Goal: Information Seeking & Learning: Learn about a topic

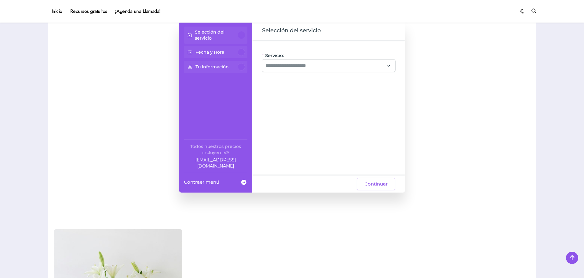
scroll to position [520, 0]
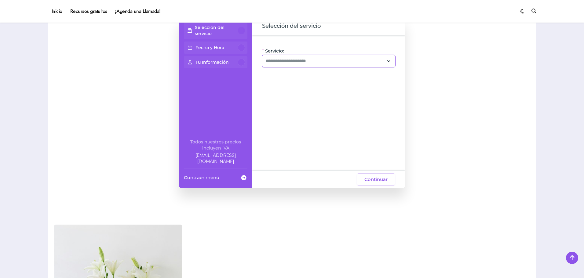
click at [392, 59] on div at bounding box center [328, 61] width 133 height 12
click at [337, 106] on div "Paquetes y Promos (5)" at bounding box center [330, 105] width 131 height 7
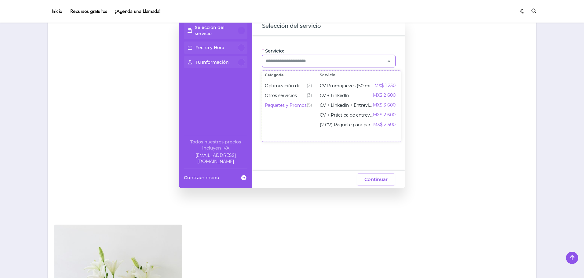
click at [302, 120] on ul "Optimización de CV (2) Otros servicios (3) Paquetes y Promos (5)" at bounding box center [290, 110] width 55 height 62
click at [309, 84] on span "(2)" at bounding box center [310, 85] width 6 height 7
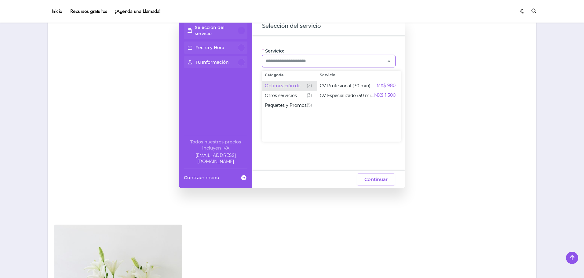
drag, startPoint x: 285, startPoint y: 86, endPoint x: 283, endPoint y: 89, distance: 3.7
click at [284, 86] on span "Optimización de CV" at bounding box center [286, 86] width 42 height 6
click at [291, 102] on div "Paquetes y Promos (5)" at bounding box center [288, 105] width 47 height 7
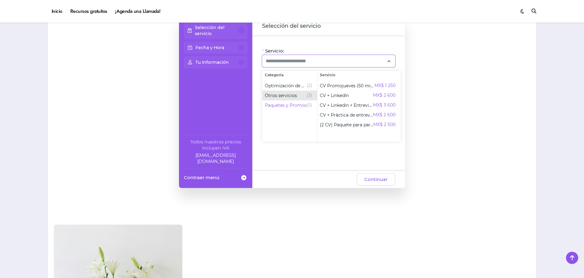
click at [294, 98] on span "Otros servicios" at bounding box center [281, 96] width 32 height 6
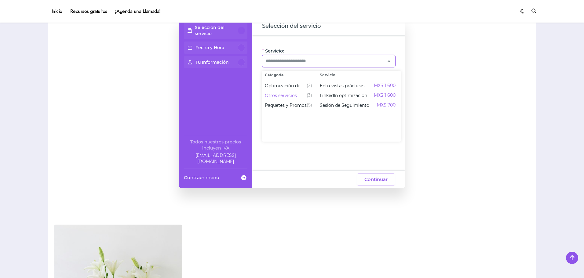
click at [389, 61] on icon at bounding box center [389, 61] width 6 height 8
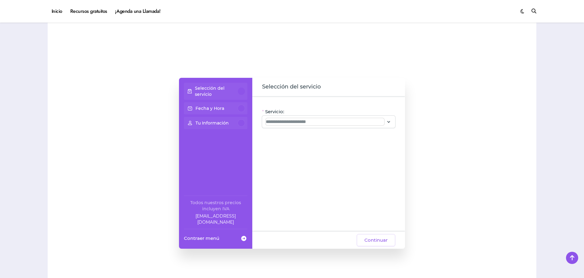
scroll to position [459, 0]
click at [244, 93] on div at bounding box center [241, 91] width 7 height 7
click at [349, 125] on input "Servicio:" at bounding box center [325, 122] width 119 height 7
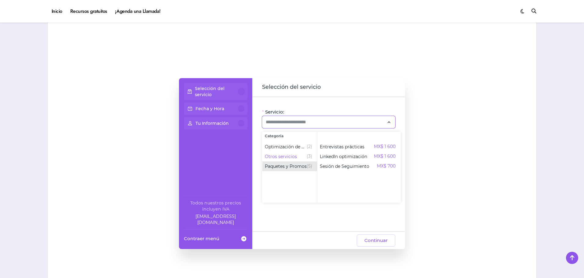
click at [304, 166] on span "Paquetes y Promos" at bounding box center [286, 167] width 42 height 6
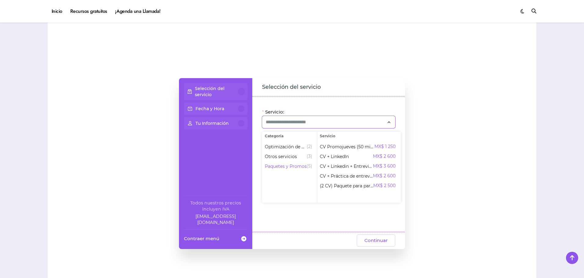
click at [341, 217] on div "Servicio: Oye, hay paquetes especiales con este servicio, ¡consúltalos! CV + Li…" at bounding box center [328, 165] width 153 height 136
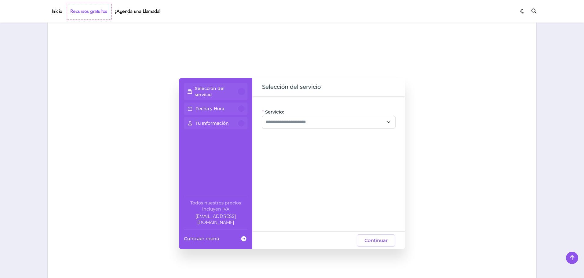
click at [77, 10] on link "Recursos gratuitos" at bounding box center [88, 11] width 45 height 17
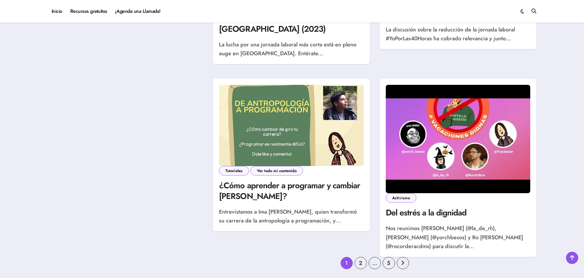
scroll to position [886, 0]
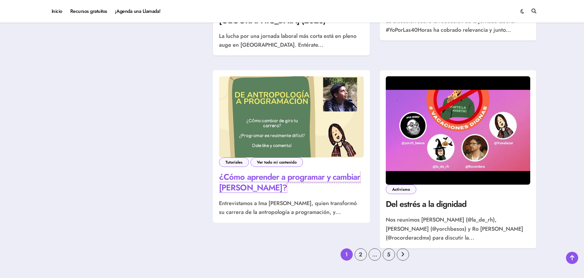
click at [335, 171] on link "¿Cómo aprender a programar y cambiar de carrera?" at bounding box center [289, 182] width 141 height 23
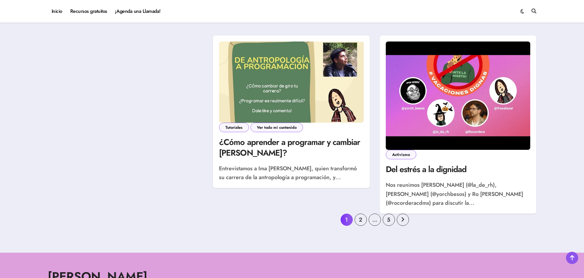
scroll to position [969, 0]
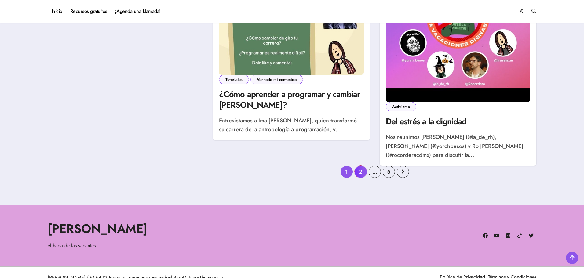
click at [360, 166] on link "2" at bounding box center [361, 172] width 12 height 12
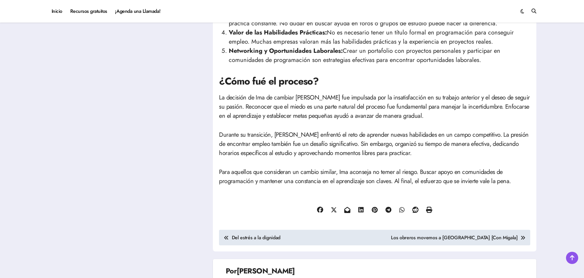
scroll to position [489, 0]
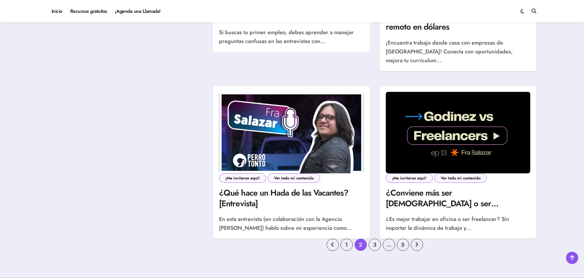
scroll to position [856, 0]
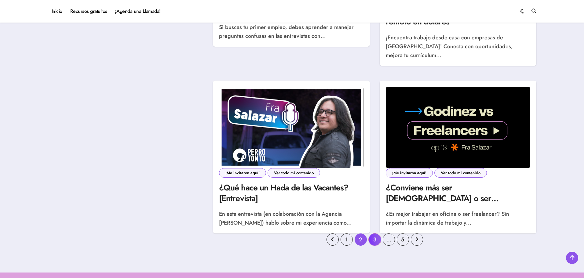
click at [373, 234] on link "3" at bounding box center [375, 240] width 12 height 12
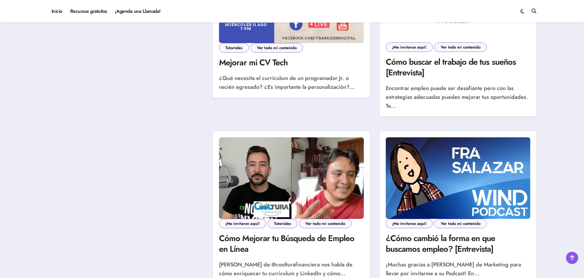
scroll to position [886, 0]
